Goal: Task Accomplishment & Management: Complete application form

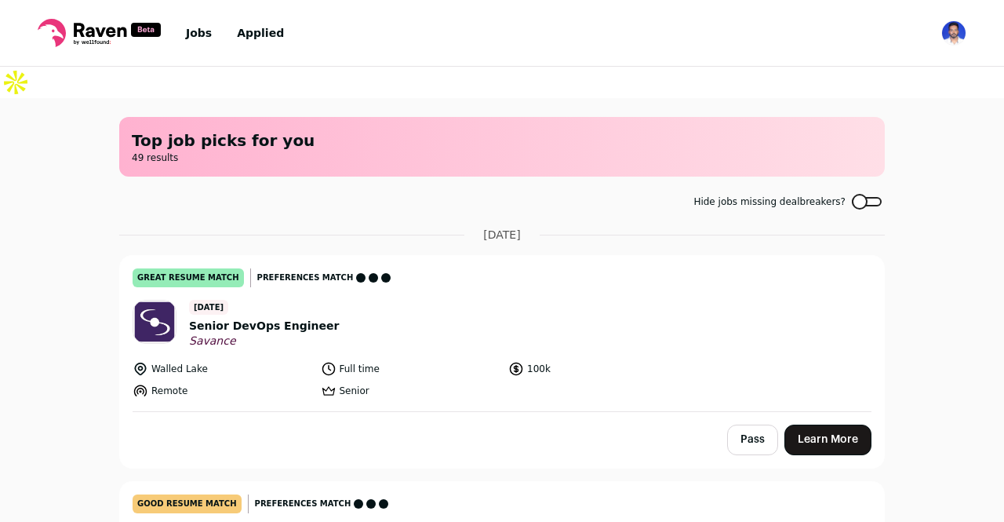
click at [817, 424] on link "Learn More" at bounding box center [827, 439] width 87 height 31
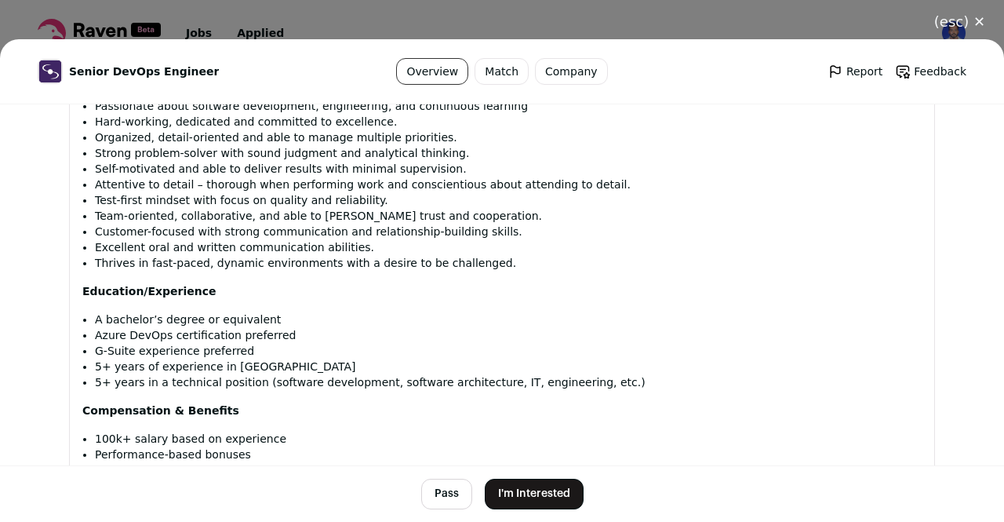
scroll to position [1793, 0]
click at [565, 489] on button "I'm Interested" at bounding box center [534, 493] width 99 height 31
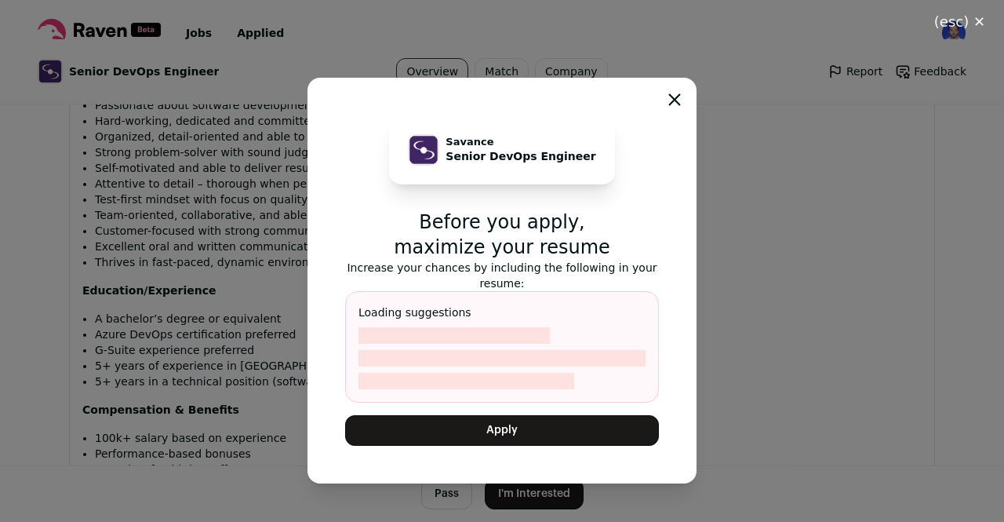
click at [490, 432] on button "Apply" at bounding box center [502, 430] width 314 height 31
